Goal: Obtain resource: Download file/media

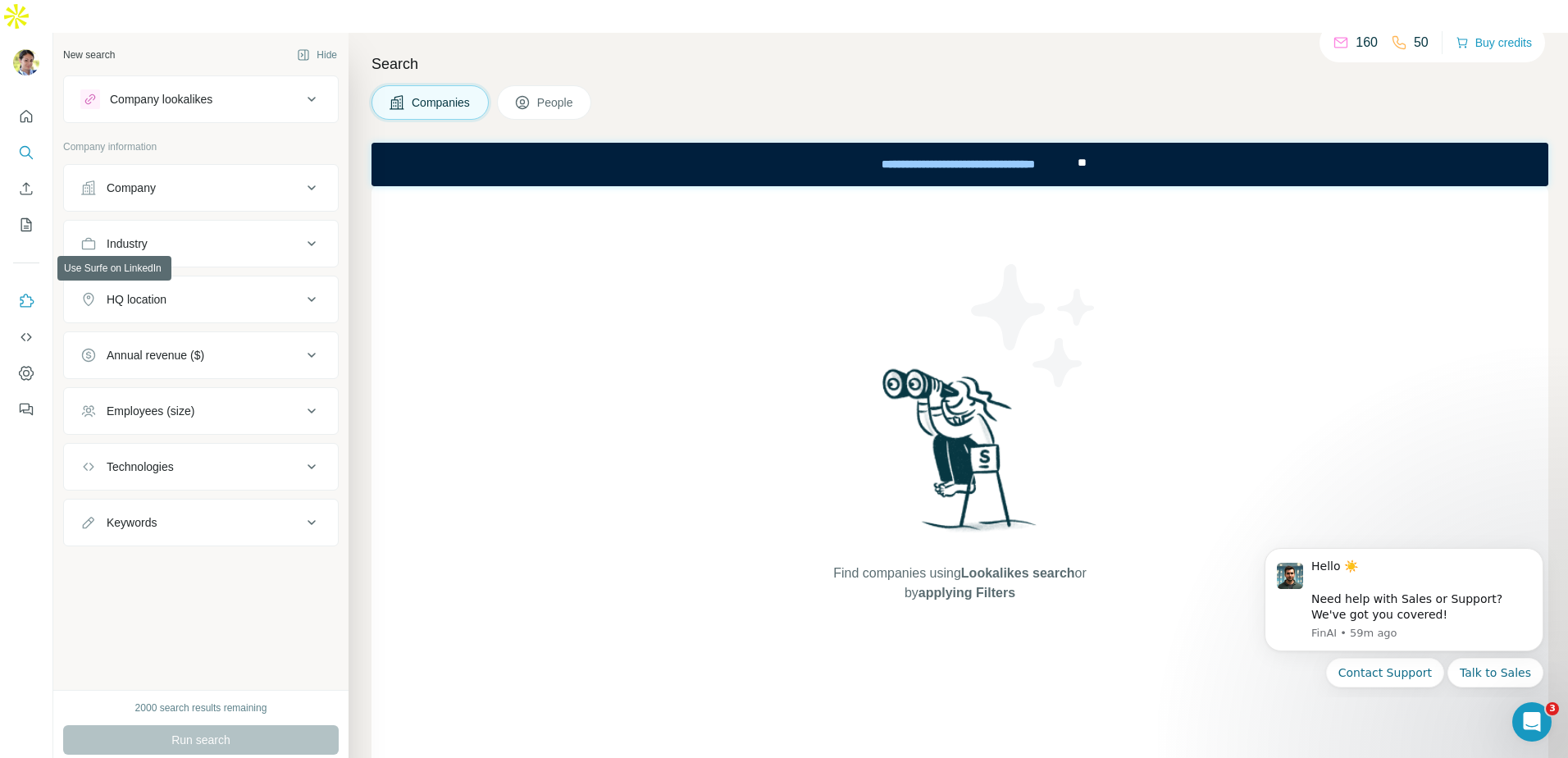
click at [29, 293] on icon "Use Surfe on LinkedIn" at bounding box center [26, 301] width 16 height 16
